Goal: Task Accomplishment & Management: Complete application form

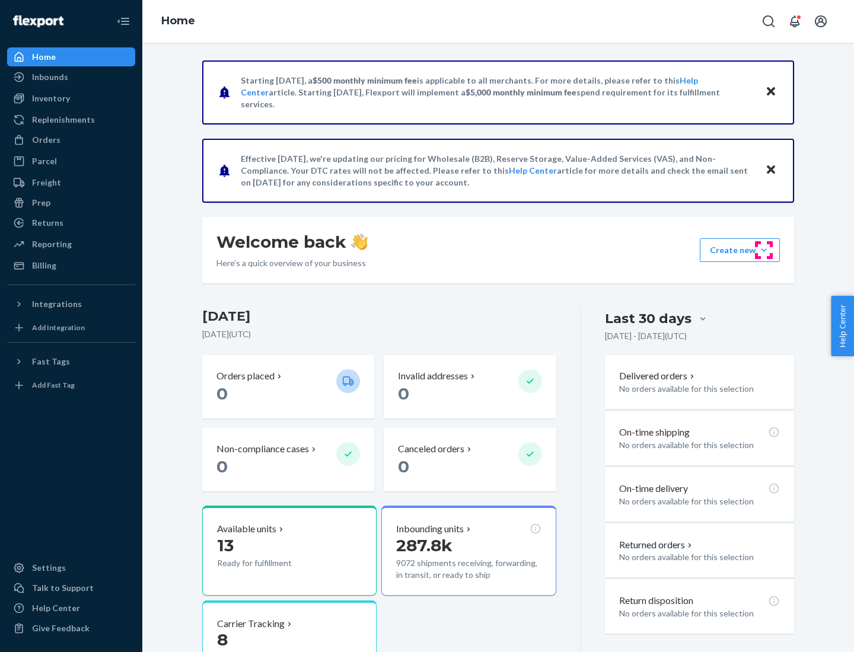
click at [764, 250] on button "Create new Create new inbound Create new order Create new product" at bounding box center [740, 250] width 80 height 24
click at [71, 77] on div "Inbounds" at bounding box center [71, 77] width 126 height 17
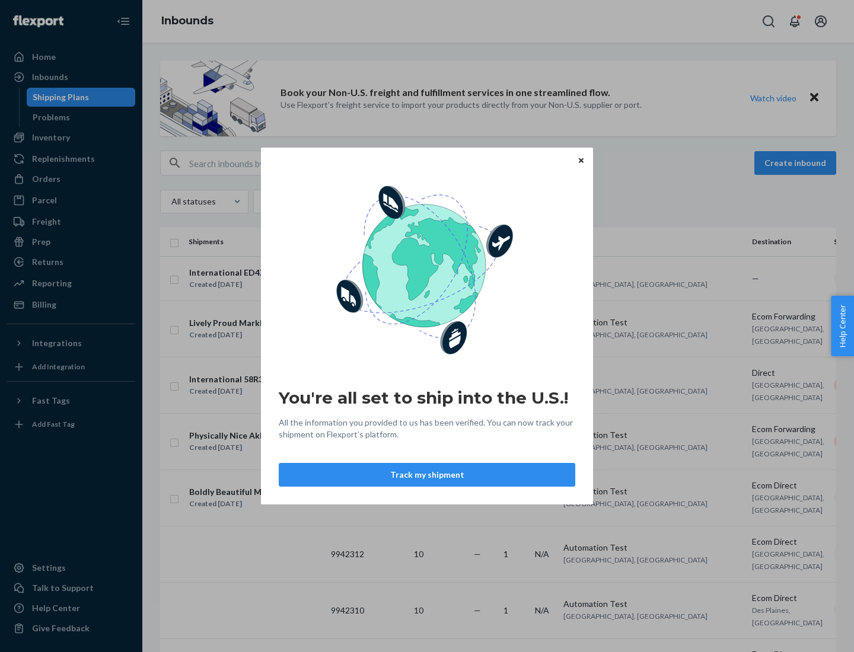
click at [581, 160] on icon "Close" at bounding box center [581, 160] width 5 height 5
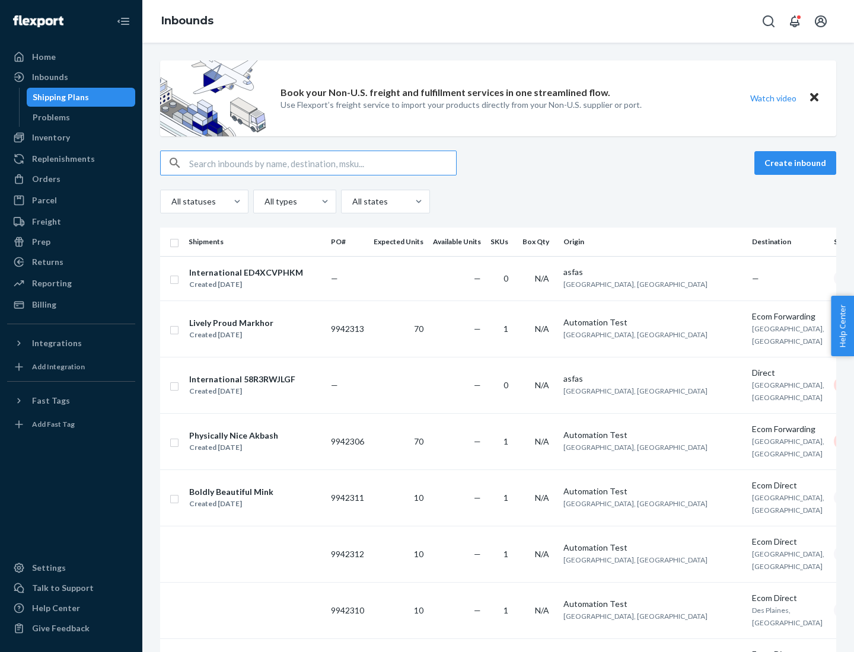
click at [797, 163] on button "Create inbound" at bounding box center [795, 163] width 82 height 24
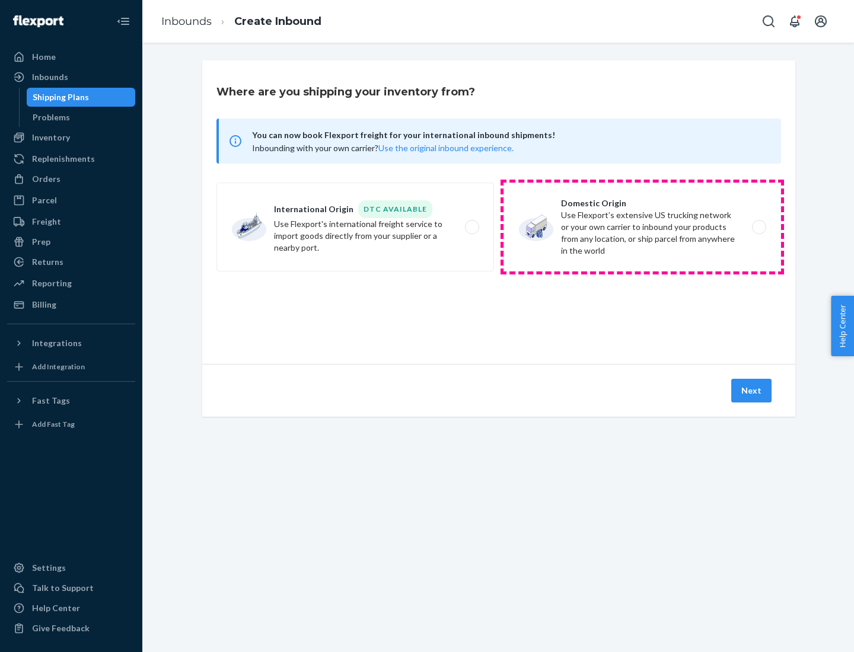
click at [642, 227] on label "Domestic Origin Use Flexport’s extensive US trucking network or your own carrie…" at bounding box center [642, 227] width 278 height 89
click at [758, 227] on input "Domestic Origin Use Flexport’s extensive US trucking network or your own carrie…" at bounding box center [762, 228] width 8 height 8
radio input "true"
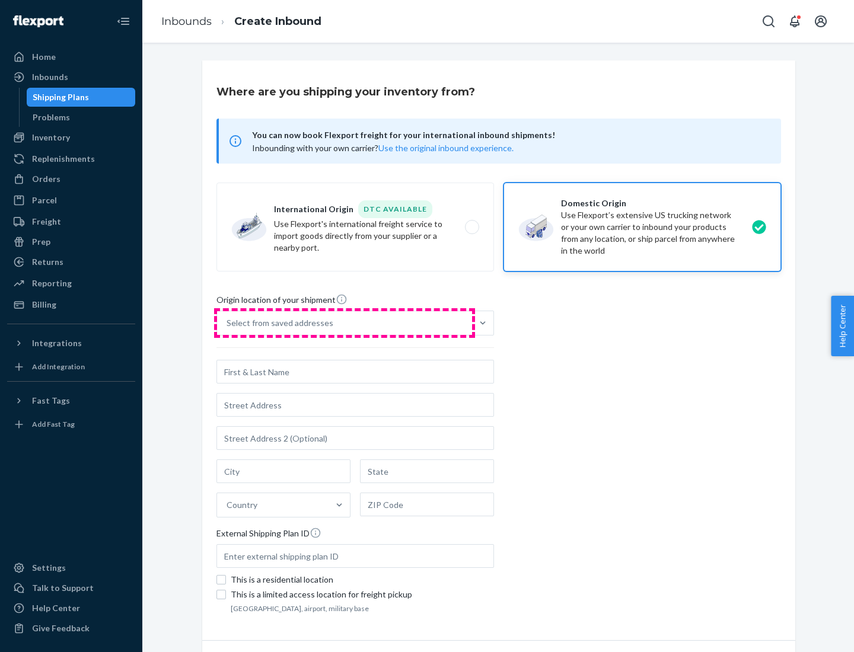
click at [345, 323] on div "Select from saved addresses" at bounding box center [344, 323] width 255 height 24
click at [228, 323] on input "Select from saved addresses" at bounding box center [227, 323] width 1 height 12
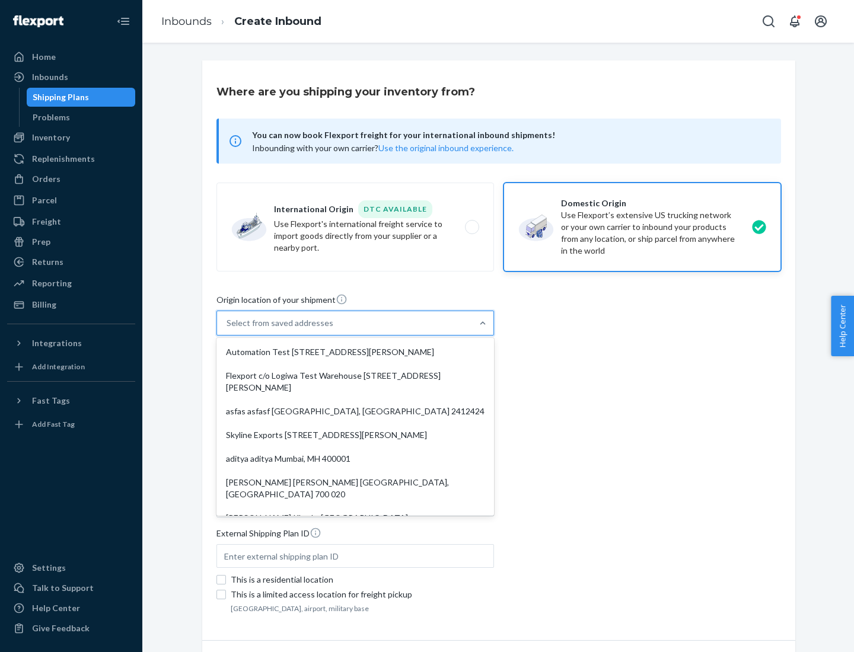
scroll to position [5, 0]
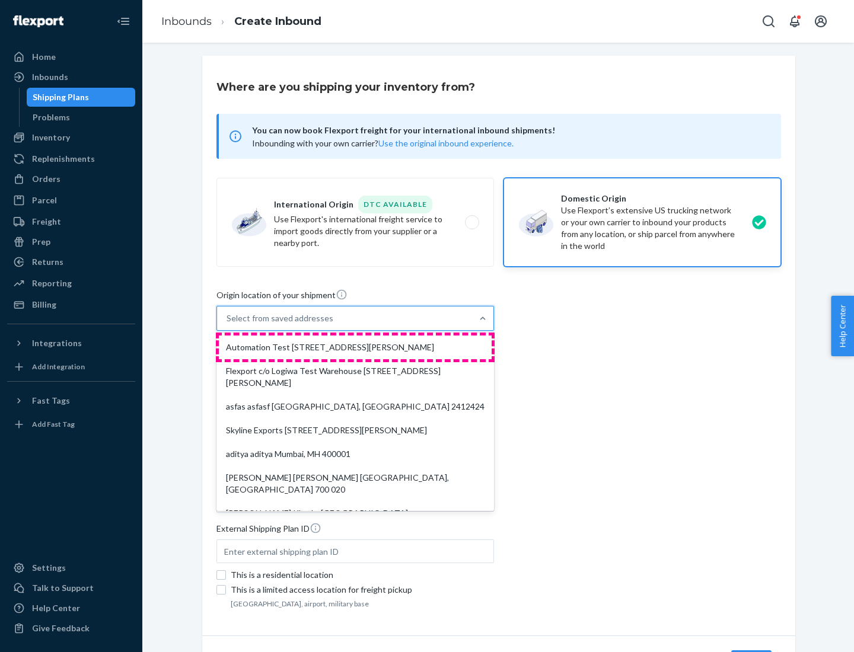
click at [355, 348] on div "Automation Test [STREET_ADDRESS][PERSON_NAME]" at bounding box center [355, 348] width 273 height 24
click at [228, 324] on input "option Automation Test [STREET_ADDRESS][PERSON_NAME]. 9 results available. Use …" at bounding box center [227, 319] width 1 height 12
type input "Automation Test"
type input "9th Floor"
type input "[GEOGRAPHIC_DATA]"
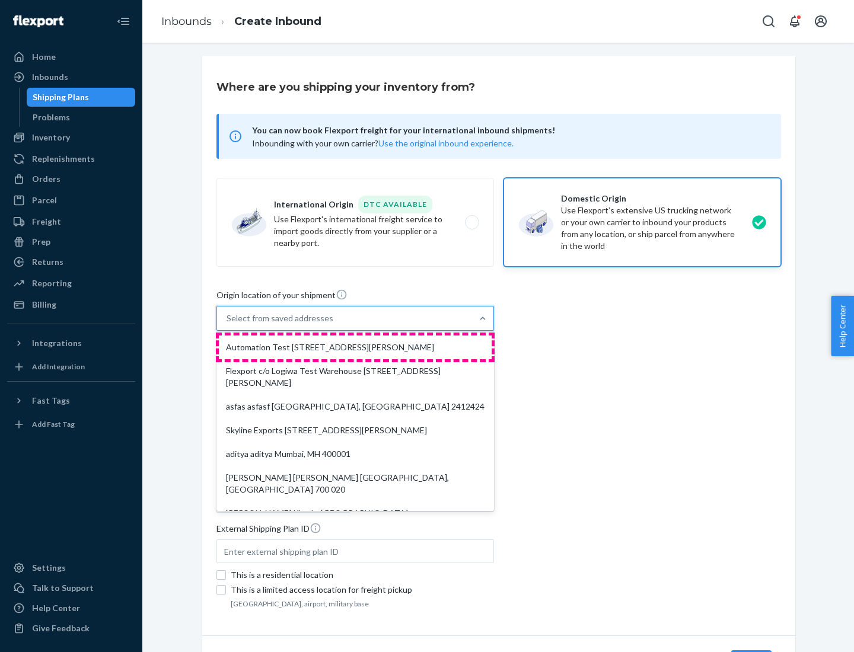
type input "CA"
type input "94104"
type input "[STREET_ADDRESS][PERSON_NAME]"
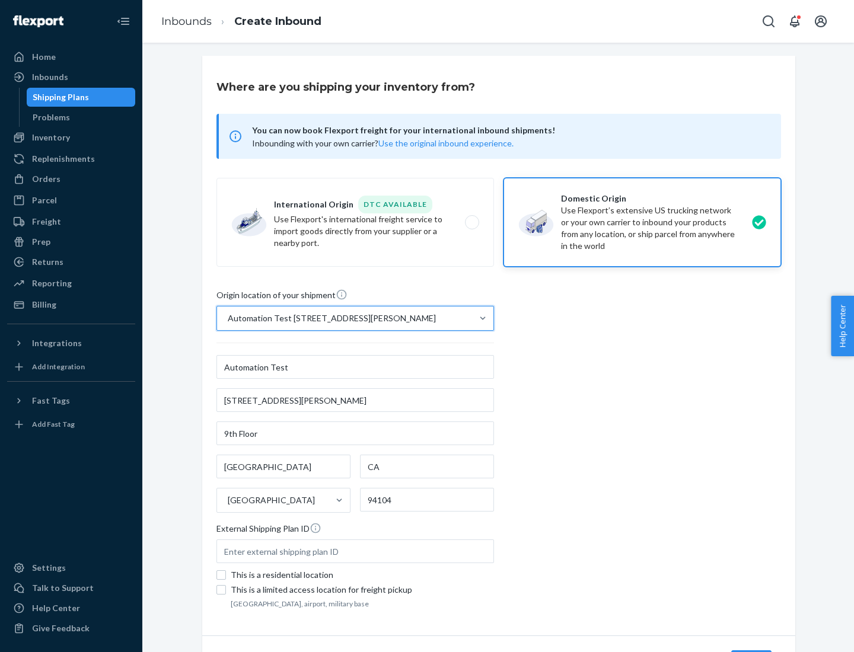
scroll to position [69, 0]
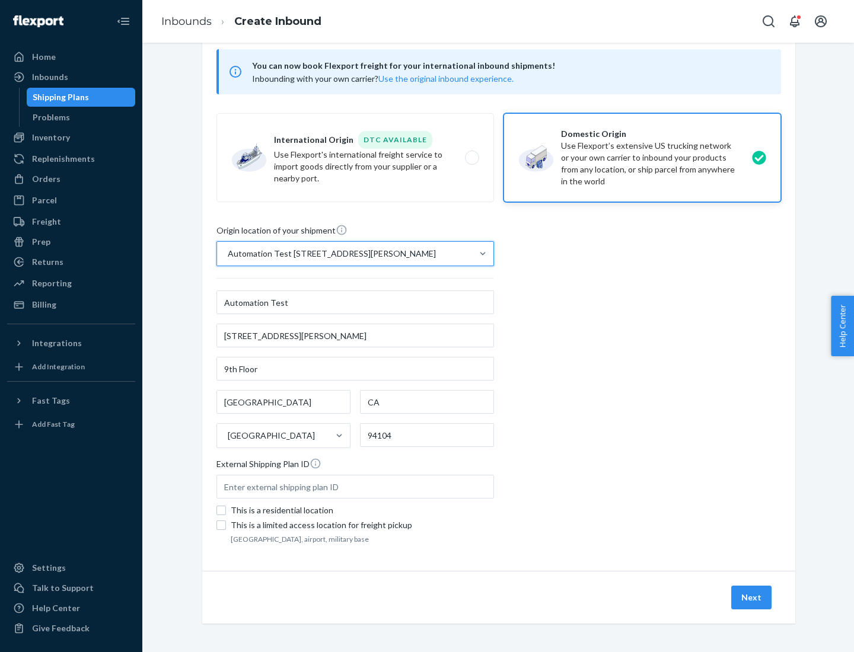
click at [752, 598] on button "Next" at bounding box center [751, 598] width 40 height 24
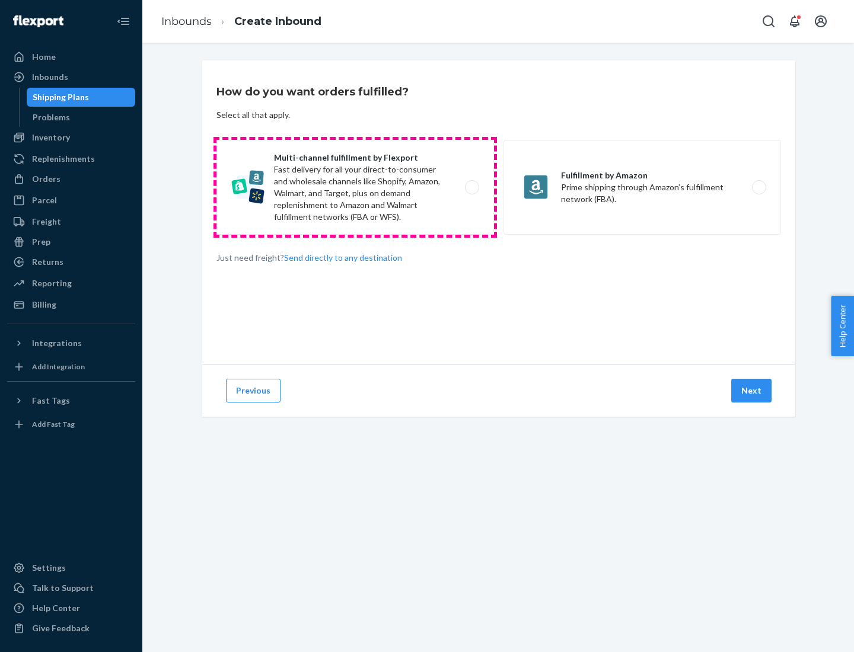
click at [355, 187] on label "Multi-channel fulfillment by Flexport Fast delivery for all your direct-to-cons…" at bounding box center [355, 187] width 278 height 95
click at [471, 187] on input "Multi-channel fulfillment by Flexport Fast delivery for all your direct-to-cons…" at bounding box center [475, 188] width 8 height 8
radio input "true"
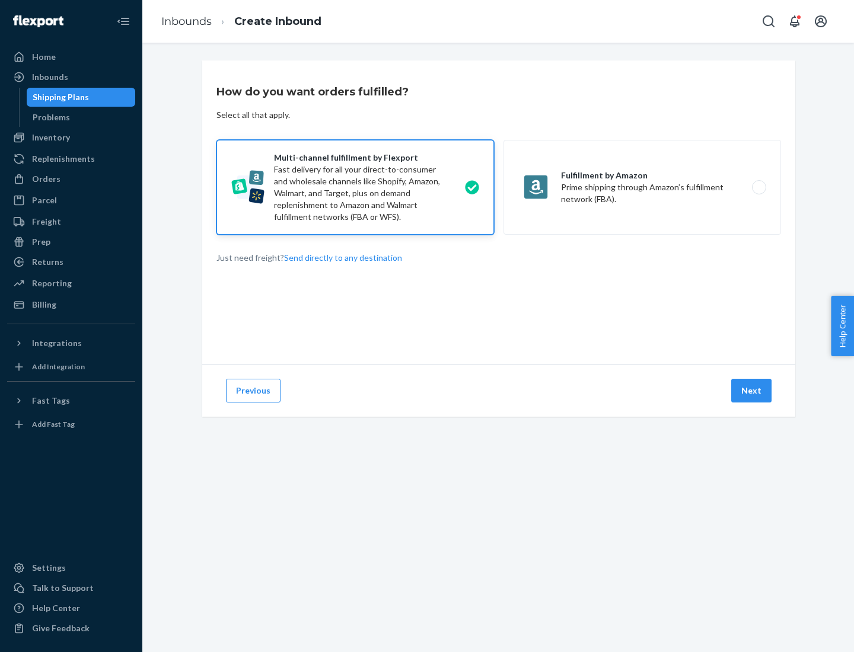
click at [752, 391] on button "Next" at bounding box center [751, 391] width 40 height 24
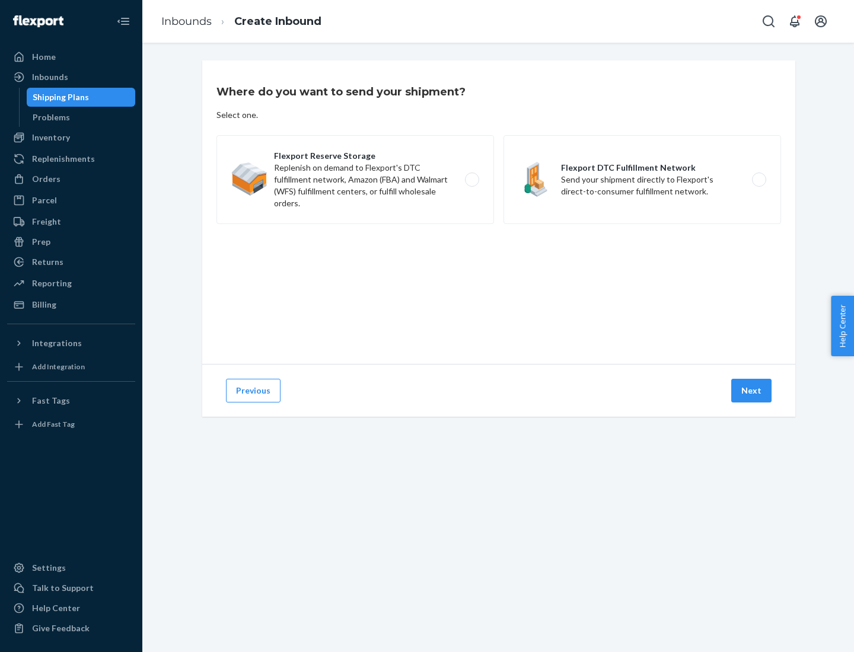
click at [355, 180] on label "Flexport Reserve Storage Replenish on demand to Flexport's DTC fulfillment netw…" at bounding box center [355, 179] width 278 height 89
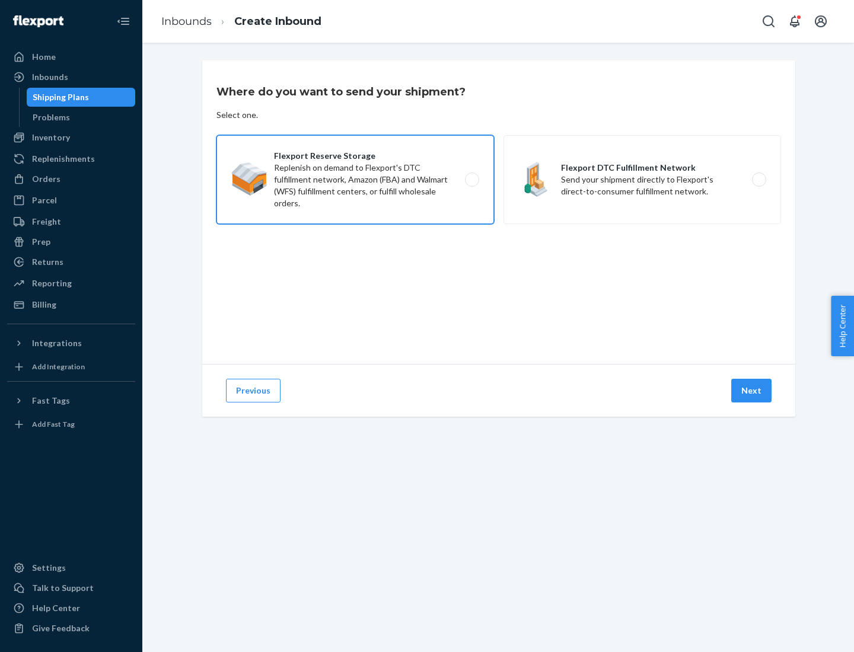
click at [471, 180] on input "Flexport Reserve Storage Replenish on demand to Flexport's DTC fulfillment netw…" at bounding box center [475, 180] width 8 height 8
radio input "true"
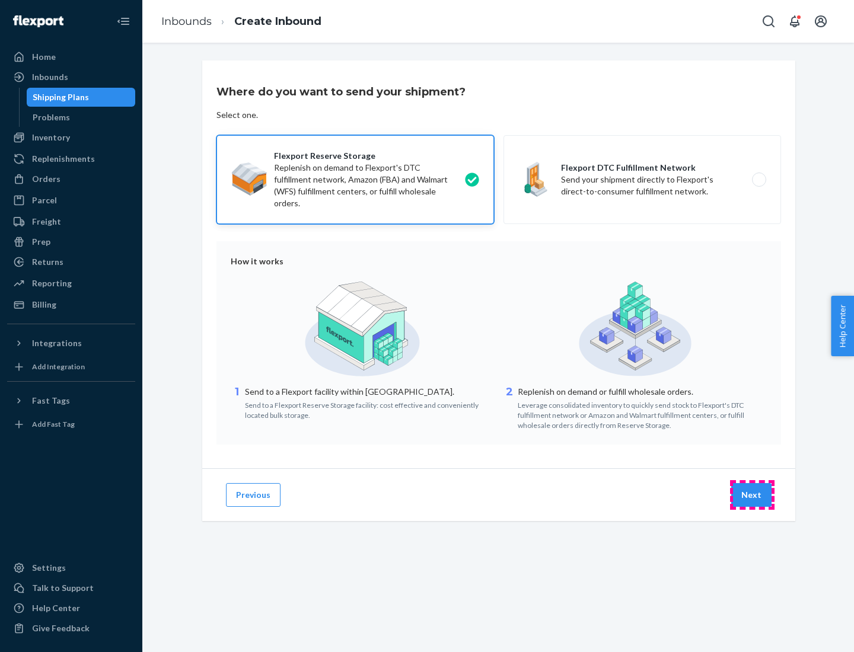
click at [752, 495] on button "Next" at bounding box center [751, 495] width 40 height 24
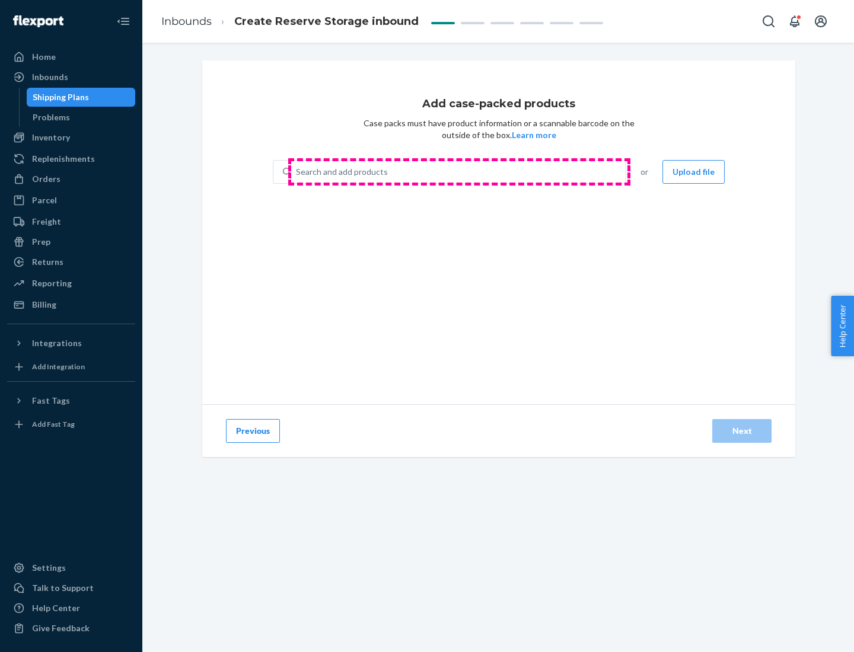
click at [459, 172] on div "Search and add products" at bounding box center [458, 171] width 334 height 21
click at [297, 172] on input "Search and add products" at bounding box center [296, 172] width 1 height 12
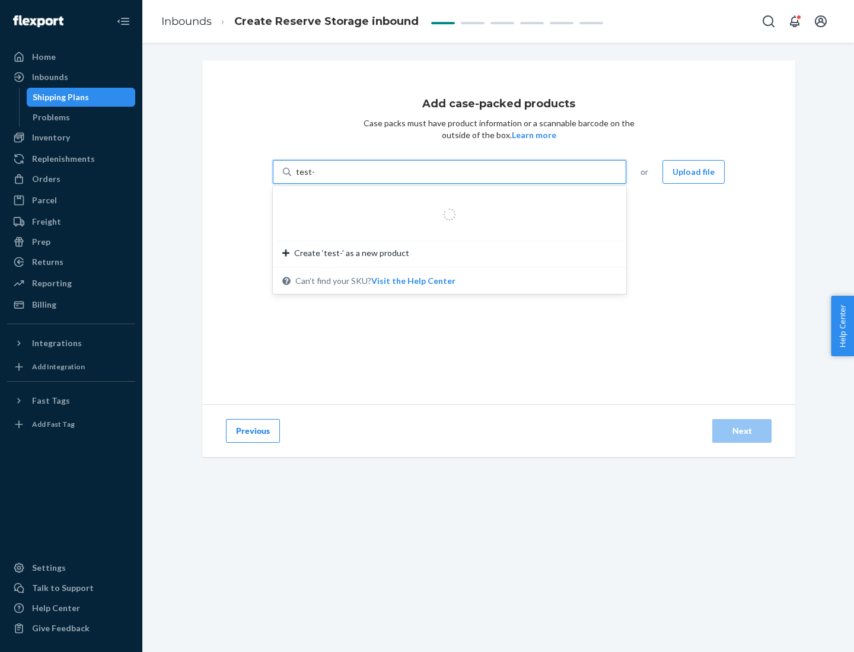
type input "test-syn"
click at [445, 200] on div "test - syn - test" at bounding box center [444, 201] width 325 height 12
click at [327, 178] on input "test-syn" at bounding box center [311, 172] width 31 height 12
type input "1"
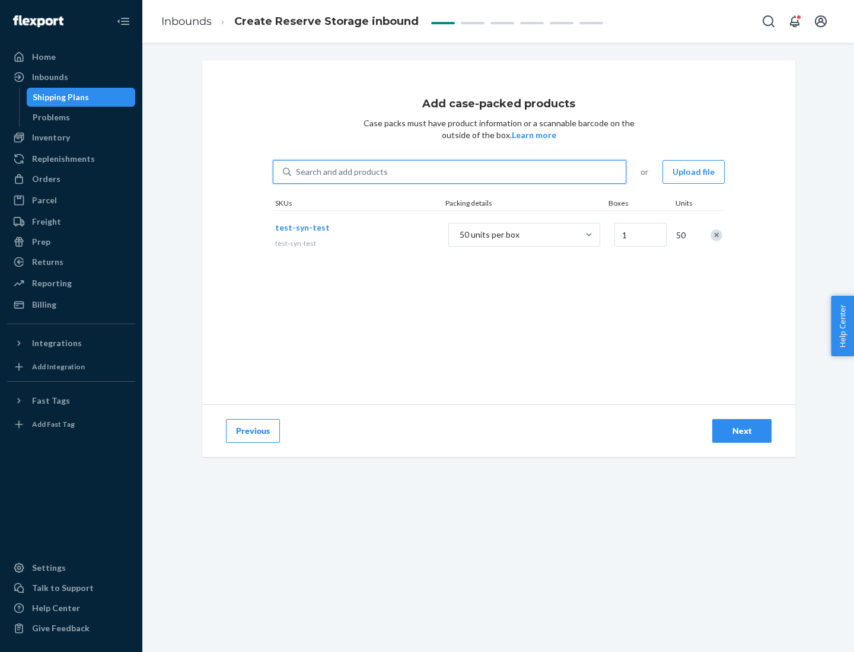
click at [742, 431] on div "Next" at bounding box center [741, 431] width 39 height 12
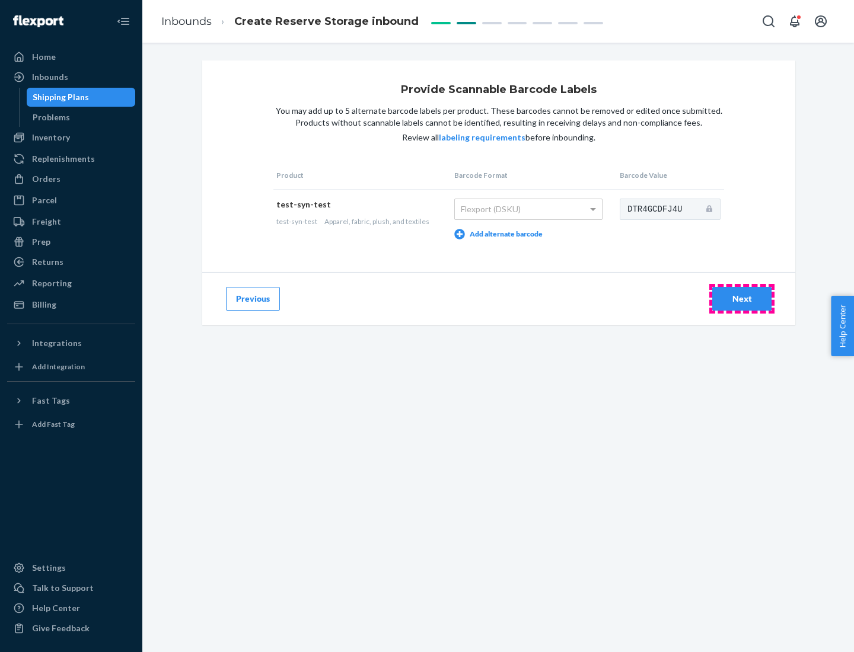
click at [742, 298] on div "Next" at bounding box center [741, 299] width 39 height 12
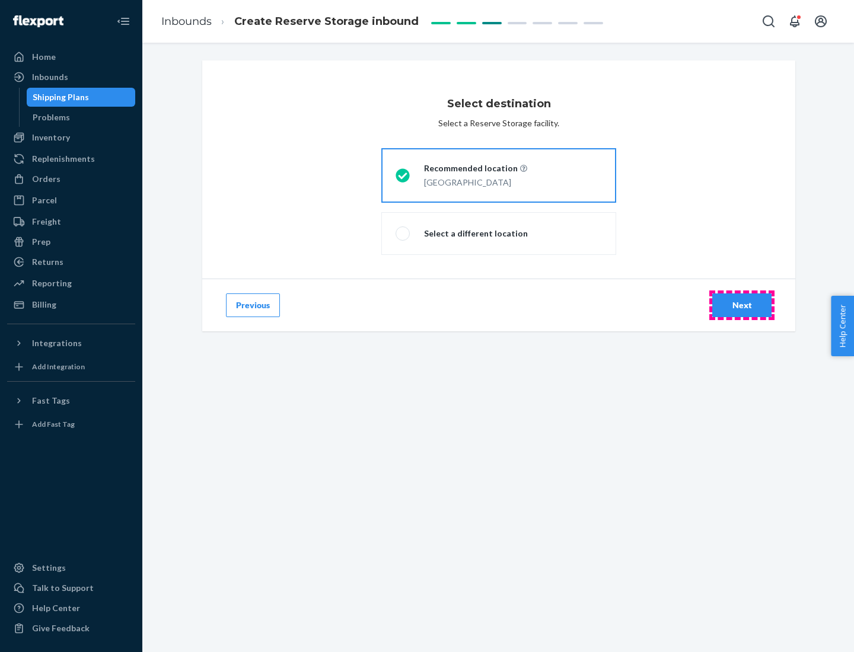
click at [742, 305] on div "Next" at bounding box center [741, 305] width 39 height 12
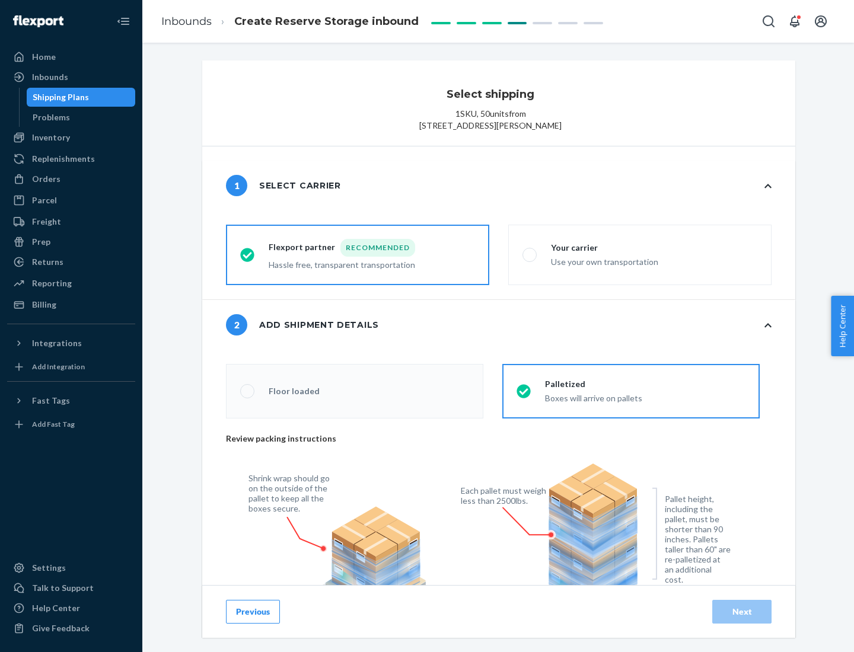
radio input "false"
type input "1"
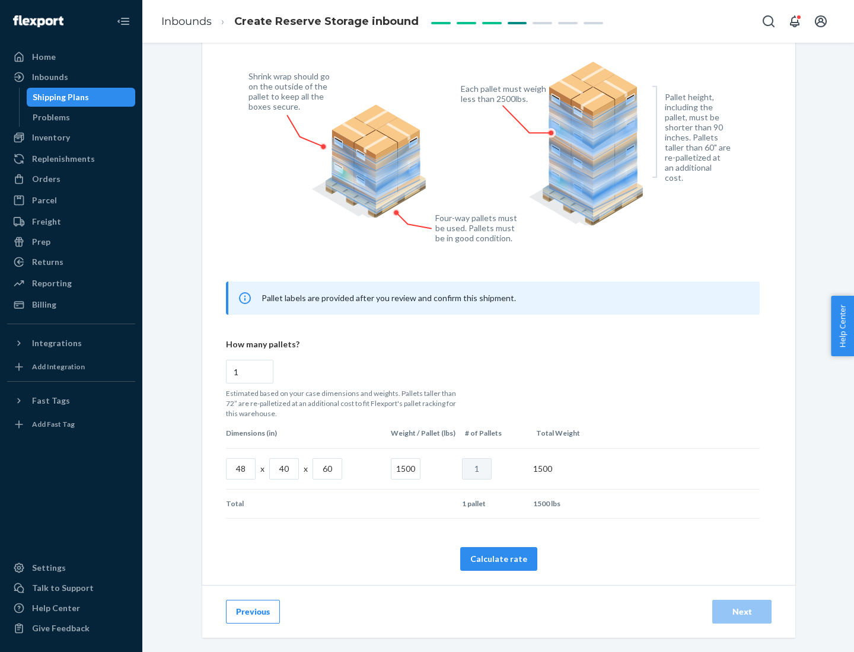
click at [499, 559] on button "Calculate rate" at bounding box center [498, 559] width 77 height 24
radio input "false"
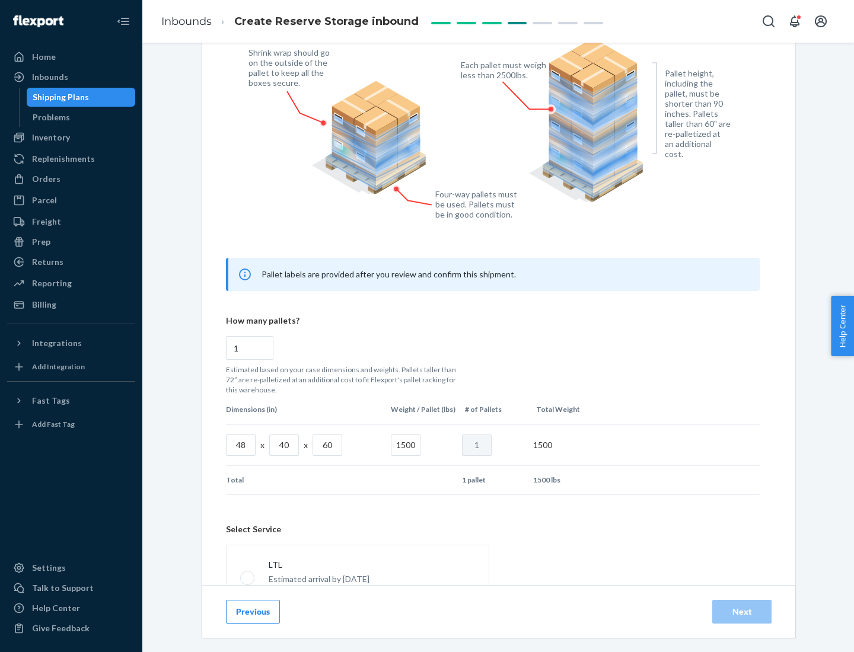
scroll to position [524, 0]
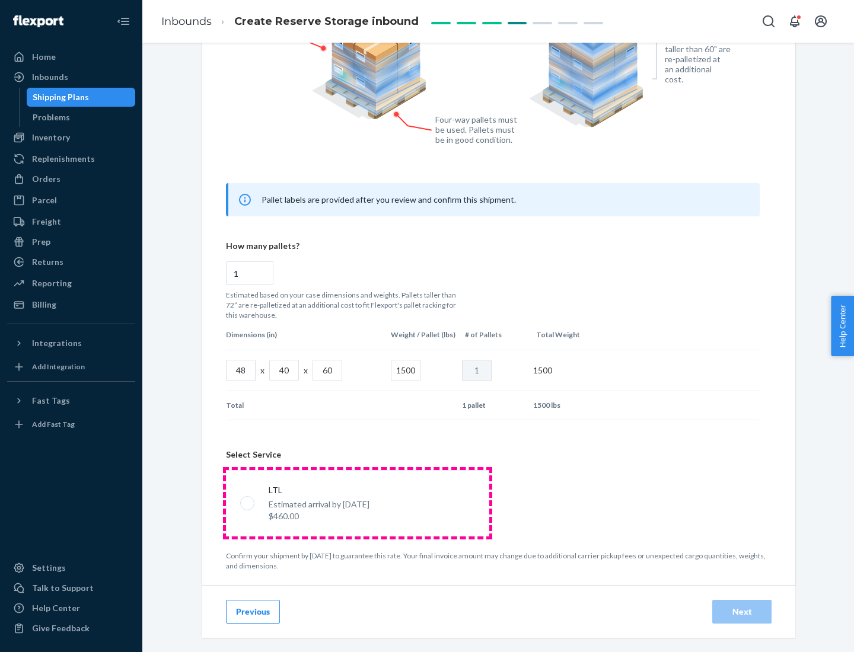
click at [357, 503] on p "Estimated arrival by [DATE]" at bounding box center [319, 505] width 101 height 12
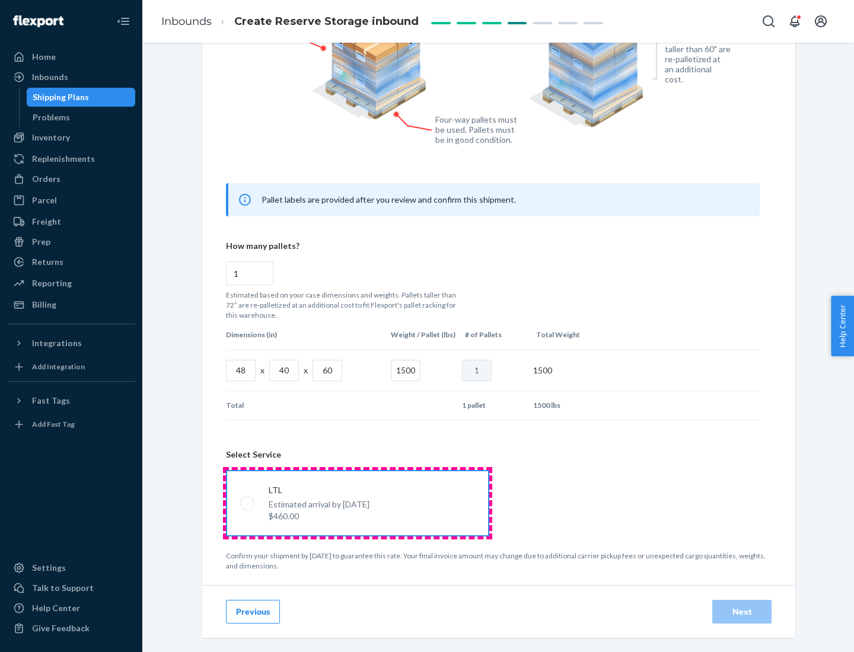
click at [248, 503] on input "LTL Estimated arrival by [DATE] $460.00" at bounding box center [244, 503] width 8 height 8
radio input "true"
radio input "false"
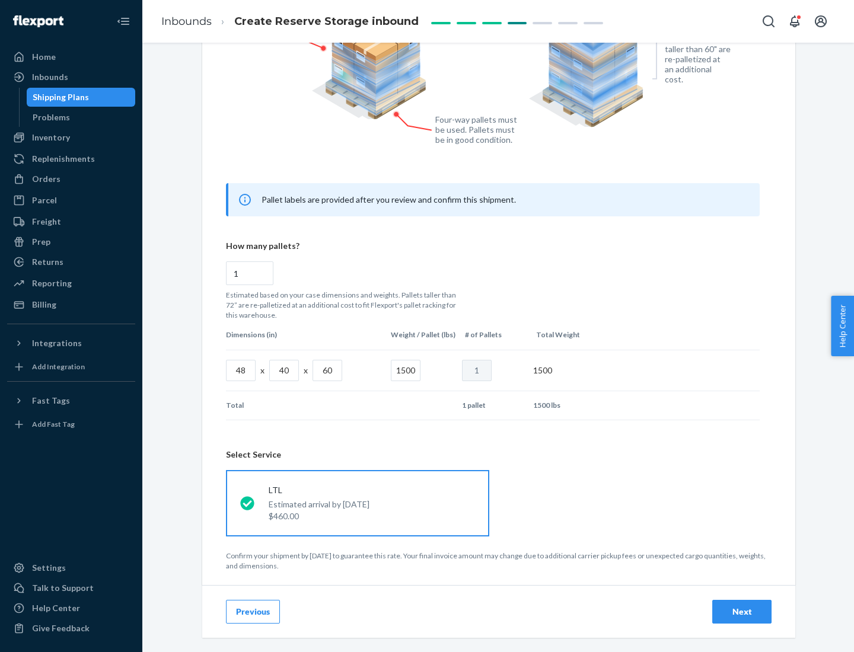
click at [742, 611] on div "Next" at bounding box center [741, 612] width 39 height 12
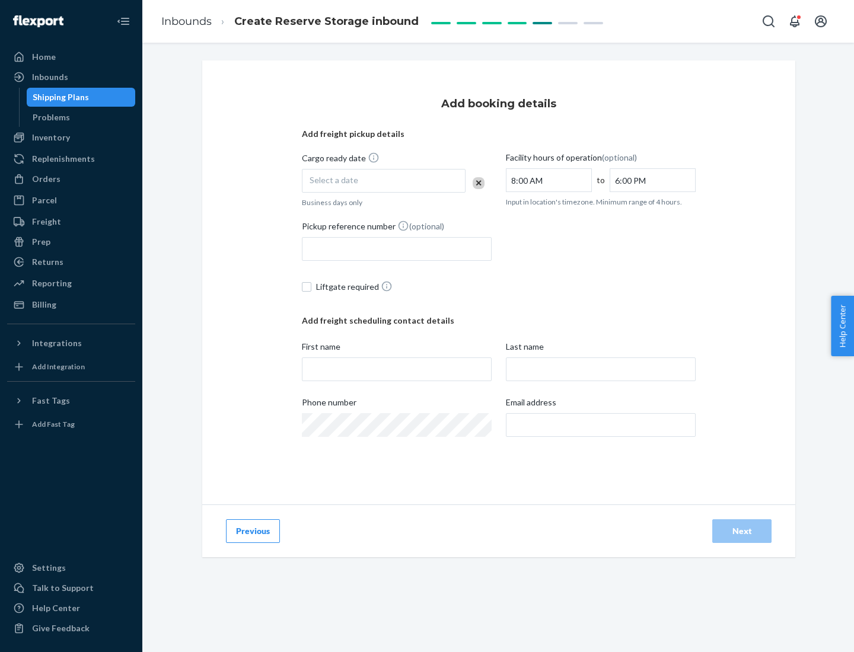
click at [384, 181] on div "Select a date" at bounding box center [384, 181] width 164 height 24
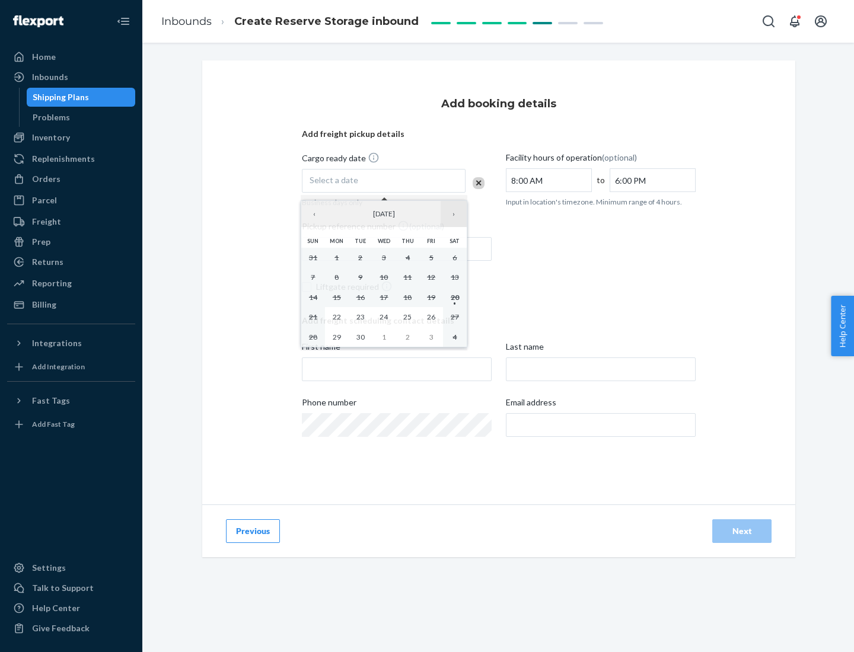
click at [454, 214] on button "›" at bounding box center [454, 214] width 26 height 26
click at [407, 317] on abbr "23" at bounding box center [407, 317] width 8 height 9
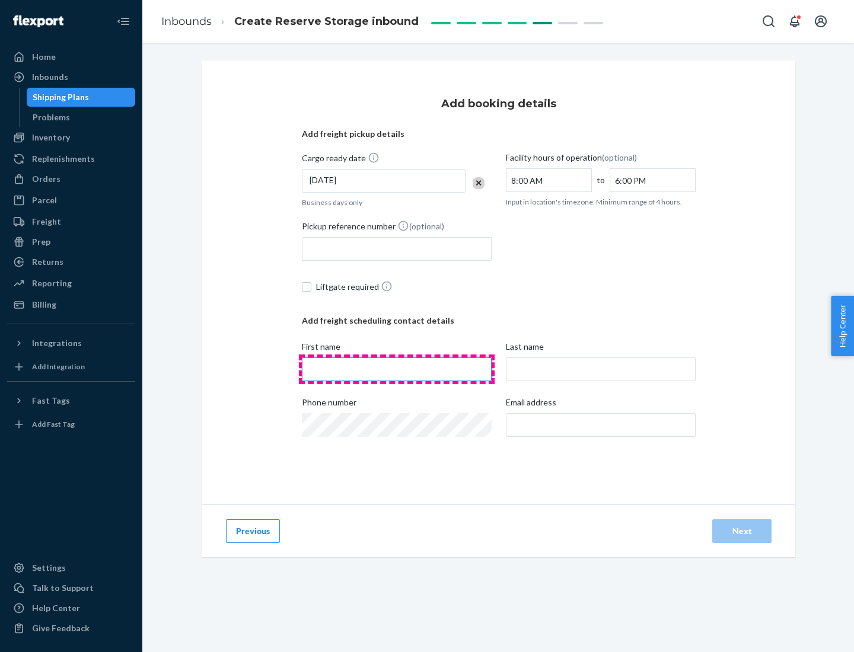
click at [397, 369] on input "First name" at bounding box center [397, 370] width 190 height 24
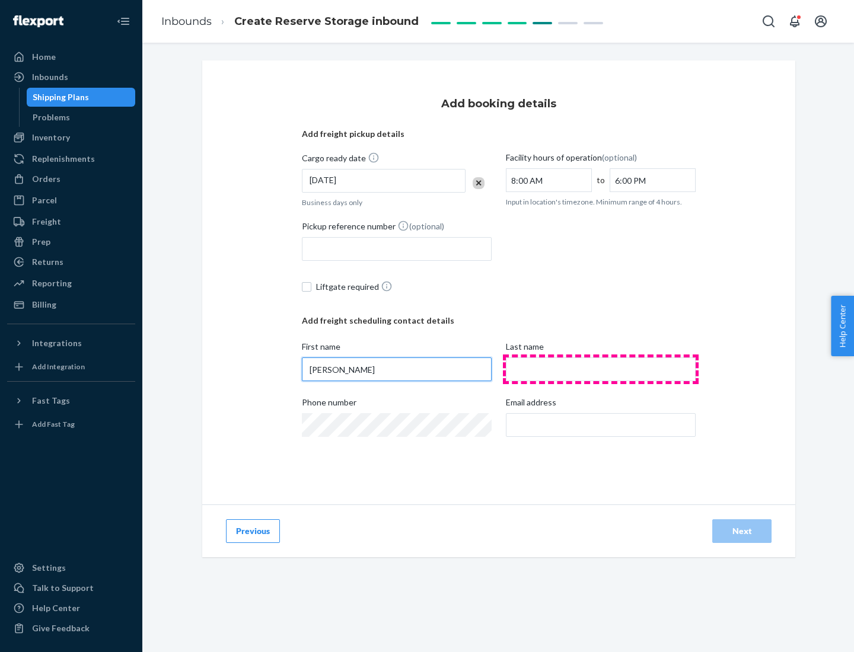
type input "[PERSON_NAME]"
click at [601, 369] on input "Last name" at bounding box center [601, 370] width 190 height 24
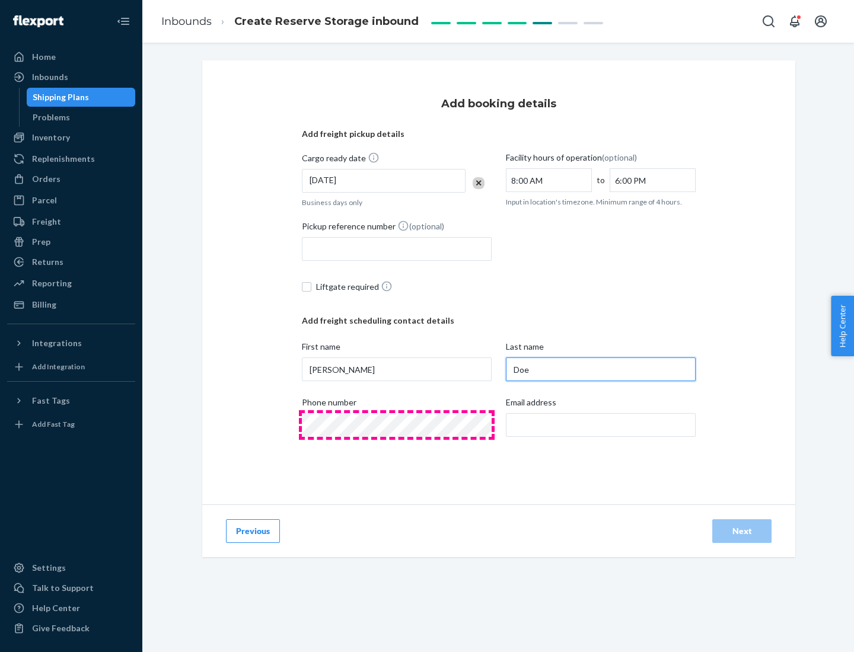
type input "Doe"
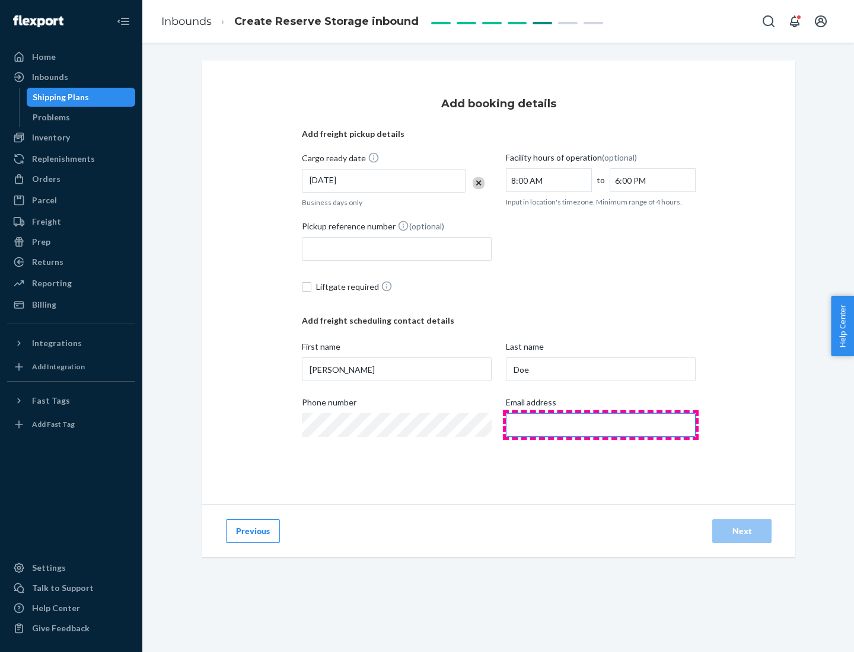
click at [601, 425] on input "Email address" at bounding box center [601, 425] width 190 height 24
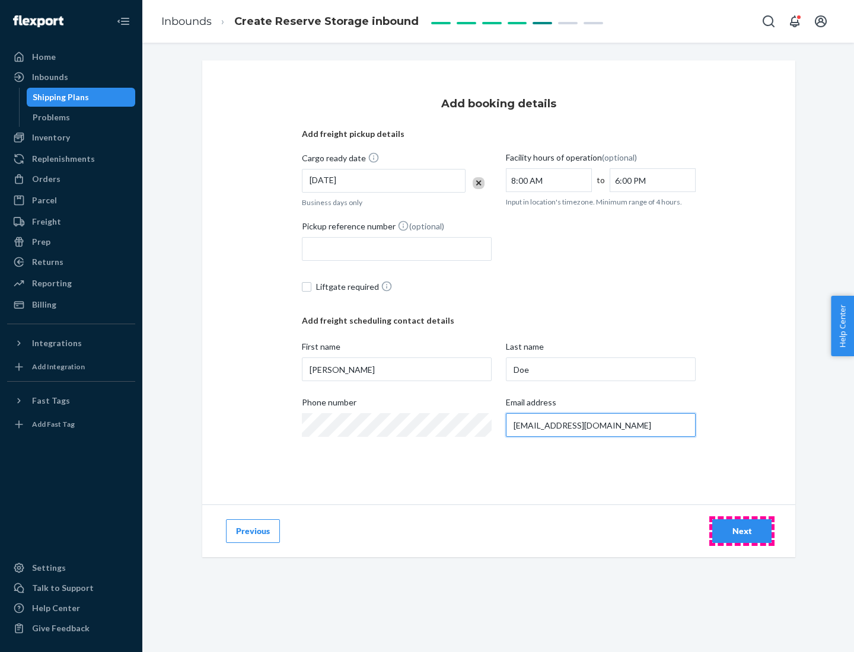
type input "[EMAIL_ADDRESS][DOMAIN_NAME]"
click at [742, 531] on div "Next" at bounding box center [741, 531] width 39 height 12
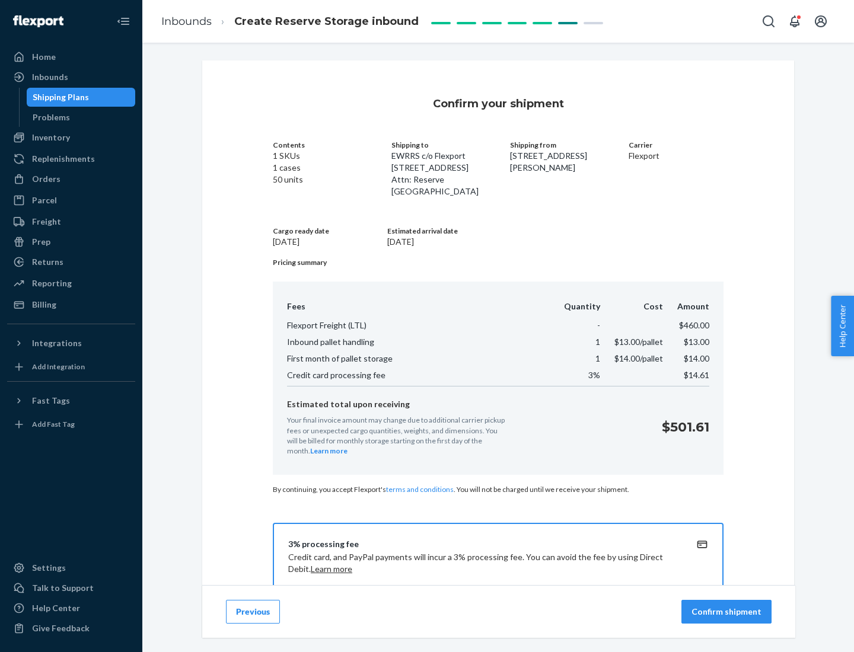
scroll to position [171, 0]
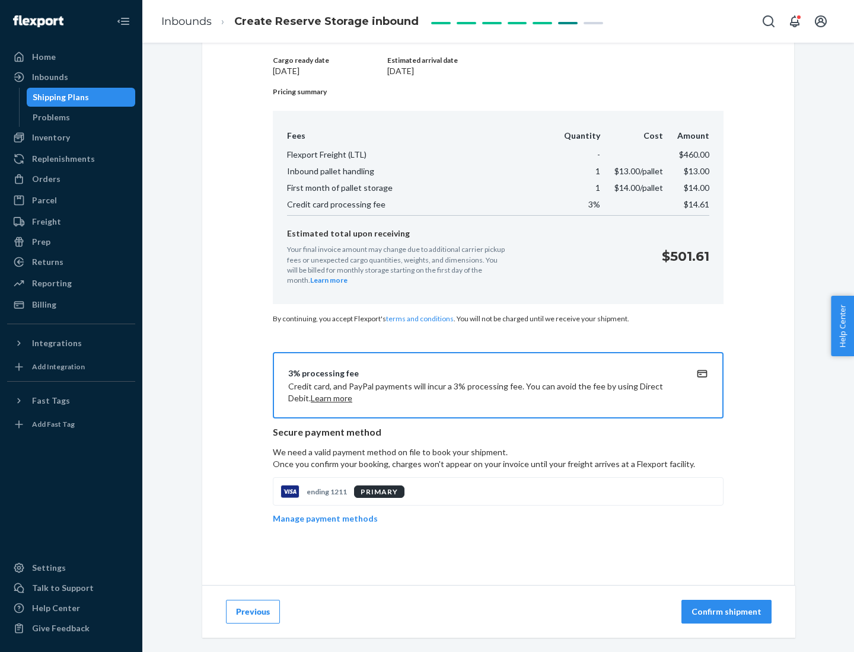
click at [728, 612] on p "Confirm shipment" at bounding box center [726, 612] width 70 height 12
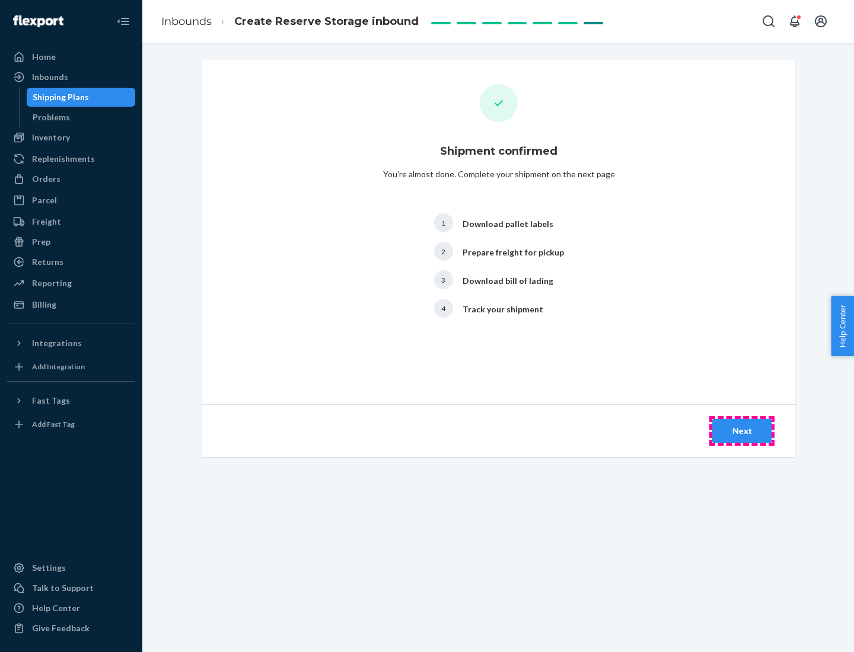
click at [742, 431] on div "Next" at bounding box center [741, 431] width 39 height 12
